Goal: Find specific page/section: Find specific page/section

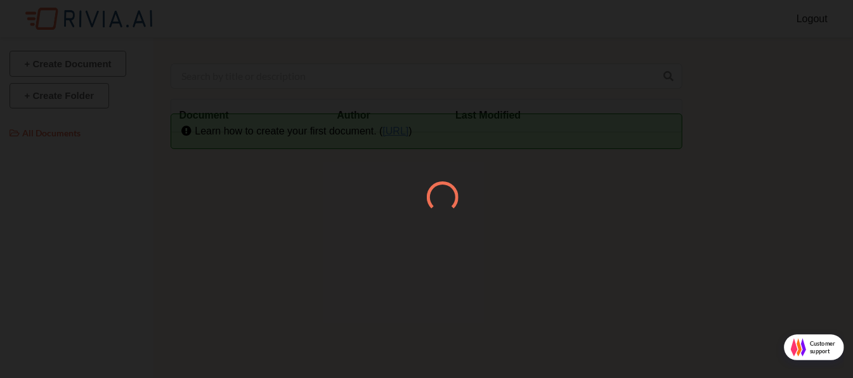
scroll to position [6, 6]
click at [231, 133] on div at bounding box center [426, 189] width 853 height 378
click at [447, 191] on span at bounding box center [442, 197] width 38 height 38
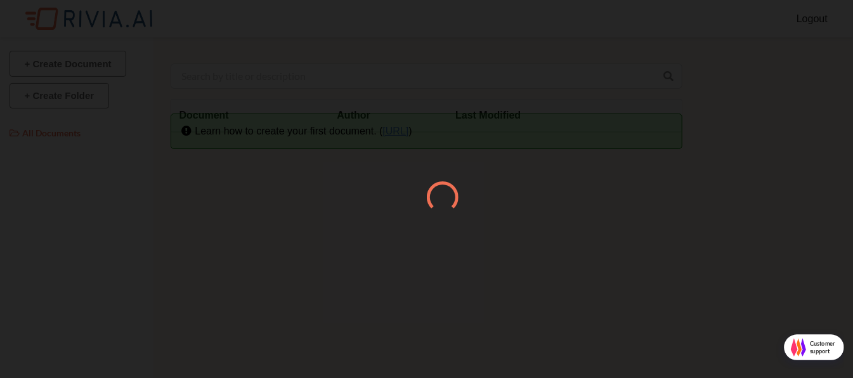
click at [444, 198] on span at bounding box center [442, 197] width 38 height 38
drag, startPoint x: 749, startPoint y: 0, endPoint x: 507, endPoint y: 83, distance: 256.0
click at [507, 83] on div at bounding box center [426, 189] width 853 height 378
